Goal: Information Seeking & Learning: Learn about a topic

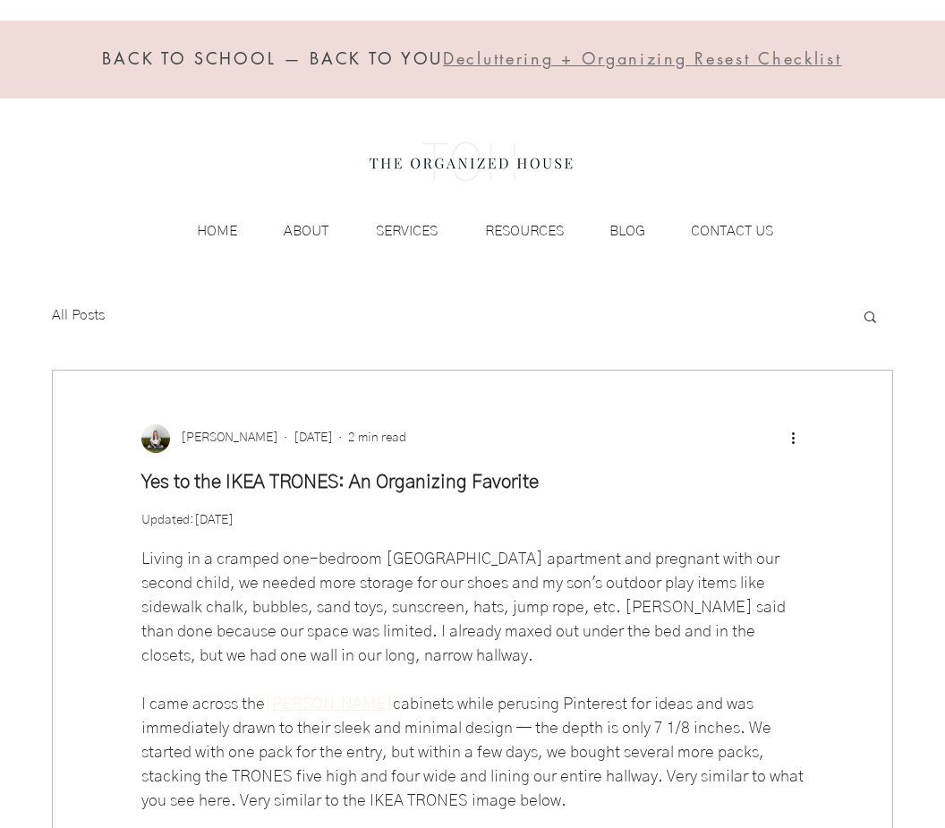
click at [784, 52] on span "Decluttering + Organizing Resest Checklist" at bounding box center [642, 57] width 398 height 21
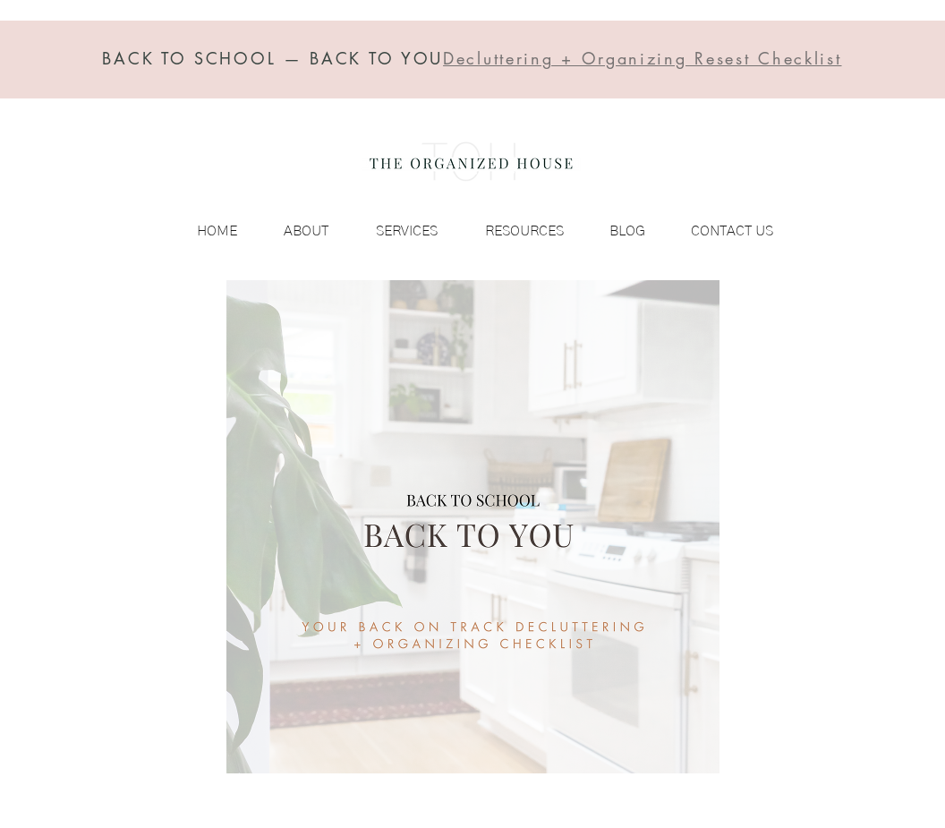
click at [516, 220] on p "RESOURCES" at bounding box center [524, 230] width 97 height 27
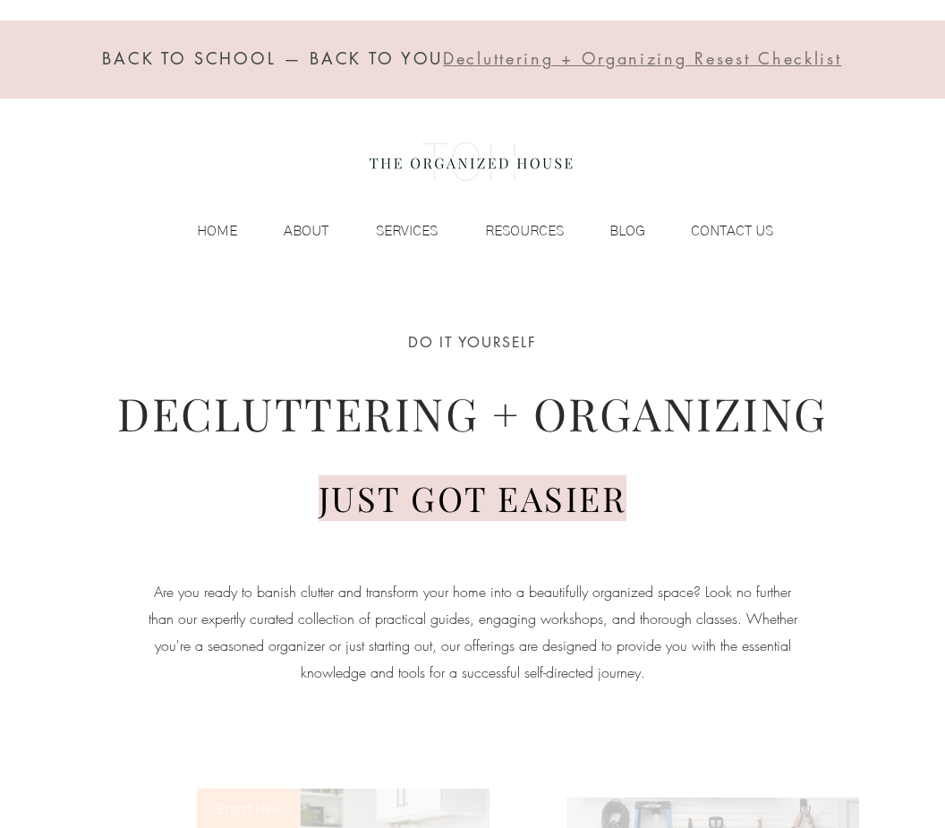
click at [519, 240] on p "RESOURCES" at bounding box center [524, 230] width 97 height 27
click at [619, 230] on p "BLOG" at bounding box center [628, 230] width 54 height 27
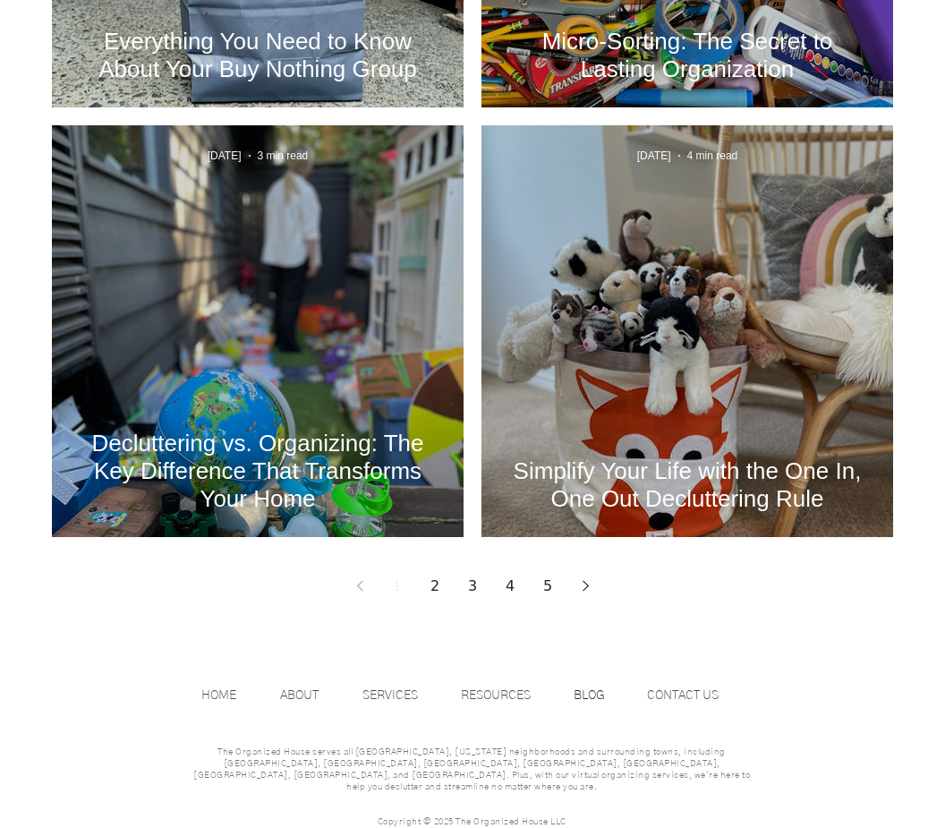
scroll to position [2314, 0]
click at [439, 579] on link "2" at bounding box center [435, 585] width 32 height 32
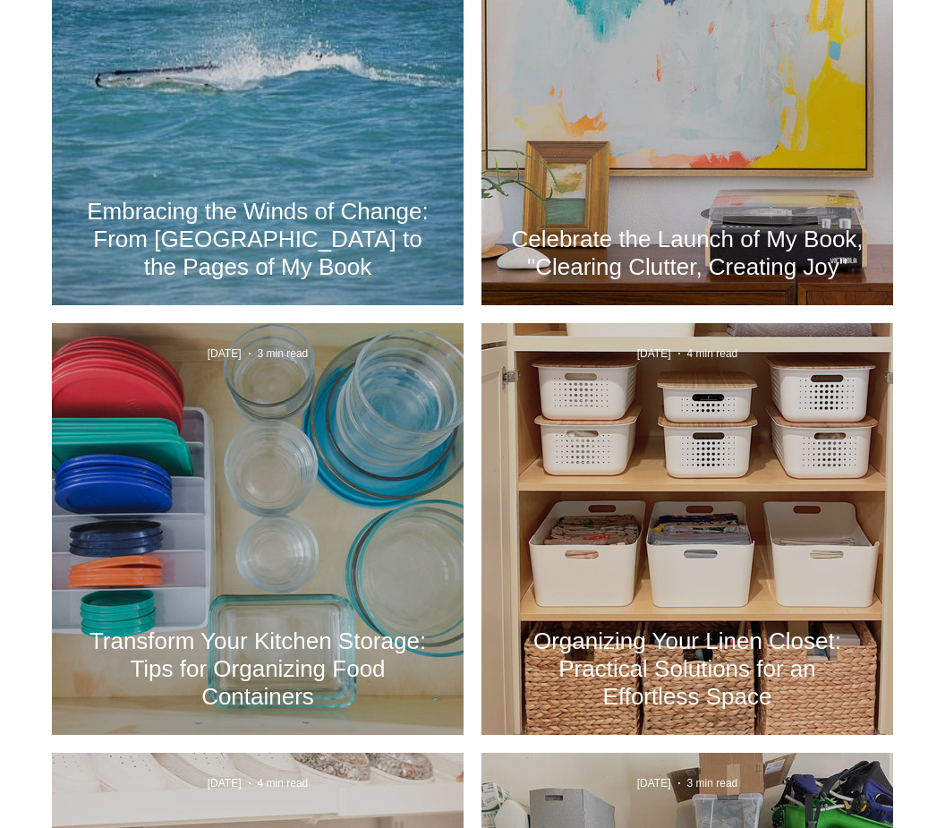
scroll to position [1257, 0]
